Goal: Task Accomplishment & Management: Manage account settings

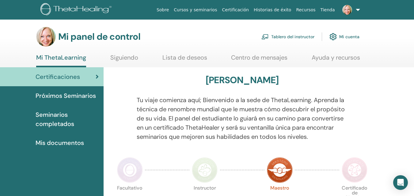
click at [306, 36] on font "Tablero del instructor" at bounding box center [292, 37] width 43 height 6
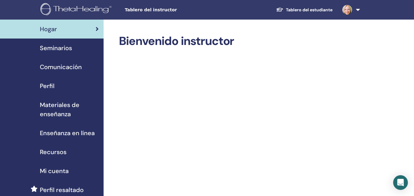
click at [58, 49] on span "Seminarios" at bounding box center [56, 47] width 32 height 9
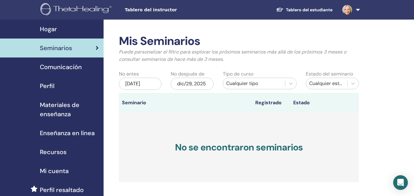
click at [136, 104] on th "Seminario" at bounding box center [138, 103] width 38 height 20
click at [154, 43] on h2 "Mis Seminarios" at bounding box center [239, 41] width 240 height 14
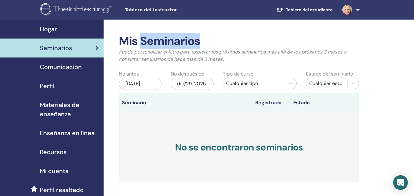
click at [154, 43] on h2 "Mis Seminarios" at bounding box center [239, 41] width 240 height 14
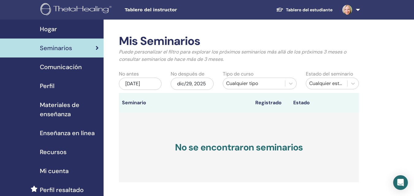
click at [139, 84] on div "jun/29, 2025" at bounding box center [140, 84] width 43 height 12
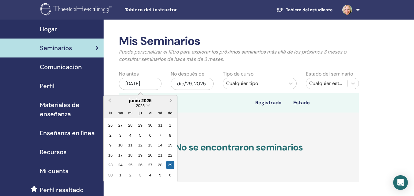
click at [171, 100] on span "Next Month" at bounding box center [171, 100] width 0 height 6
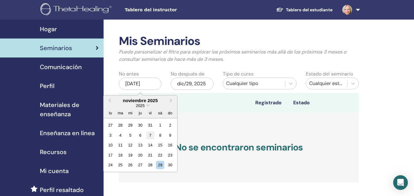
click at [150, 136] on div "7" at bounding box center [150, 135] width 8 height 8
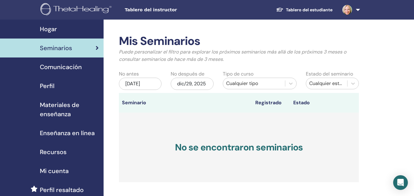
click at [181, 83] on div "dic/29, 2025" at bounding box center [192, 84] width 43 height 12
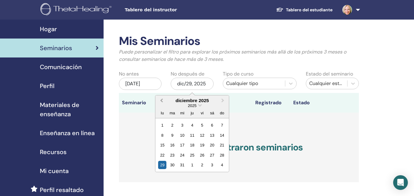
click at [161, 100] on span "Previous Month" at bounding box center [161, 100] width 0 height 6
click at [222, 135] on div "9" at bounding box center [222, 135] width 8 height 8
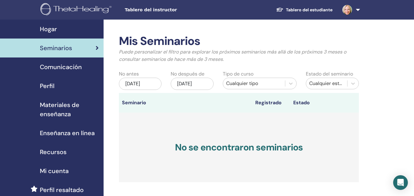
click at [270, 83] on div "Cualquier tipo" at bounding box center [254, 83] width 56 height 7
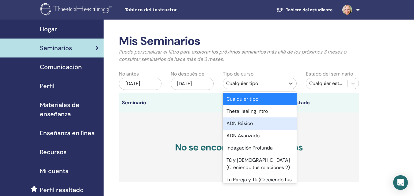
click at [255, 124] on div "ADN Básico" at bounding box center [260, 124] width 74 height 12
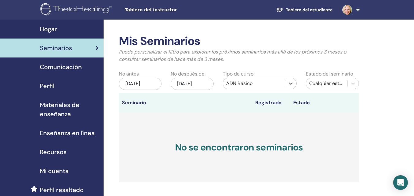
click at [332, 82] on div "Cualquier estatus" at bounding box center [326, 83] width 35 height 7
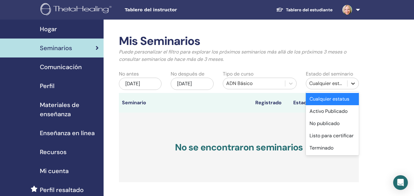
click at [353, 83] on icon at bounding box center [353, 84] width 6 height 6
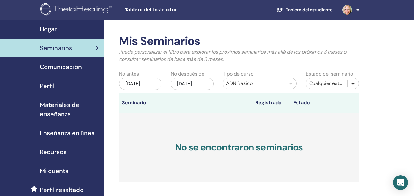
click at [353, 82] on icon at bounding box center [353, 84] width 6 height 6
click at [235, 155] on h3 "No se encontraron seminarios" at bounding box center [239, 148] width 240 height 70
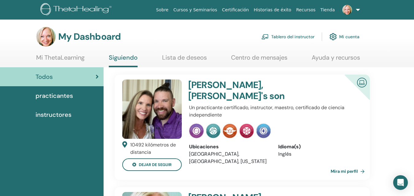
click at [292, 36] on link "Tablero del instructor" at bounding box center [287, 36] width 53 height 13
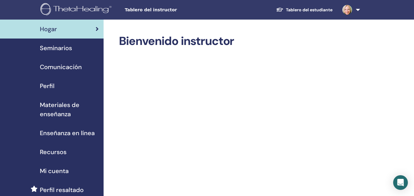
click at [48, 48] on span "Seminarios" at bounding box center [56, 47] width 32 height 9
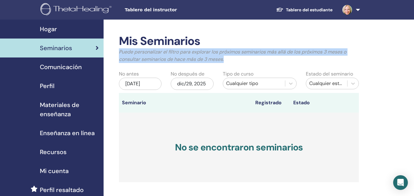
drag, startPoint x: 413, startPoint y: 37, endPoint x: 411, endPoint y: 66, distance: 28.9
click at [411, 66] on div "Mis Seminarios Puede personalizar el filtro para explorar los próximos seminari…" at bounding box center [259, 186] width 310 height 332
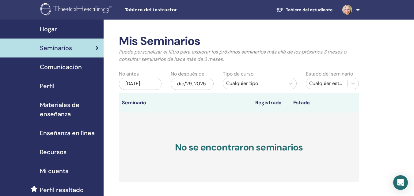
click at [268, 103] on th "Registrado" at bounding box center [271, 103] width 38 height 20
click at [268, 104] on th "Registrado" at bounding box center [271, 103] width 38 height 20
click at [72, 47] on span "Seminarios" at bounding box center [56, 47] width 32 height 9
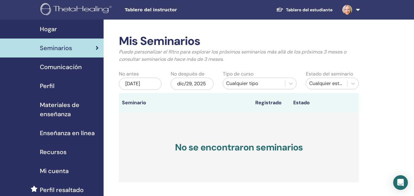
click at [347, 9] on img at bounding box center [347, 10] width 10 height 10
click at [347, 6] on img at bounding box center [347, 10] width 10 height 10
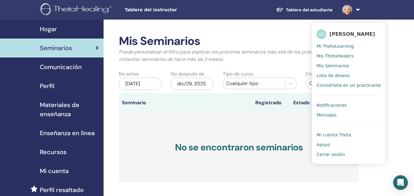
click at [330, 45] on span "Mi ThetaLearning" at bounding box center [334, 46] width 37 height 6
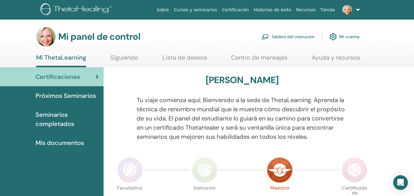
click at [298, 36] on font "Tablero del instructor" at bounding box center [292, 37] width 43 height 6
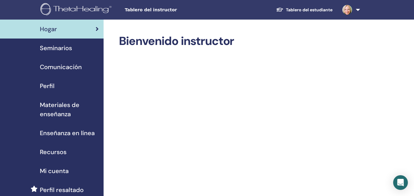
click at [58, 46] on span "Seminarios" at bounding box center [56, 47] width 32 height 9
